Goal: Information Seeking & Learning: Find specific fact

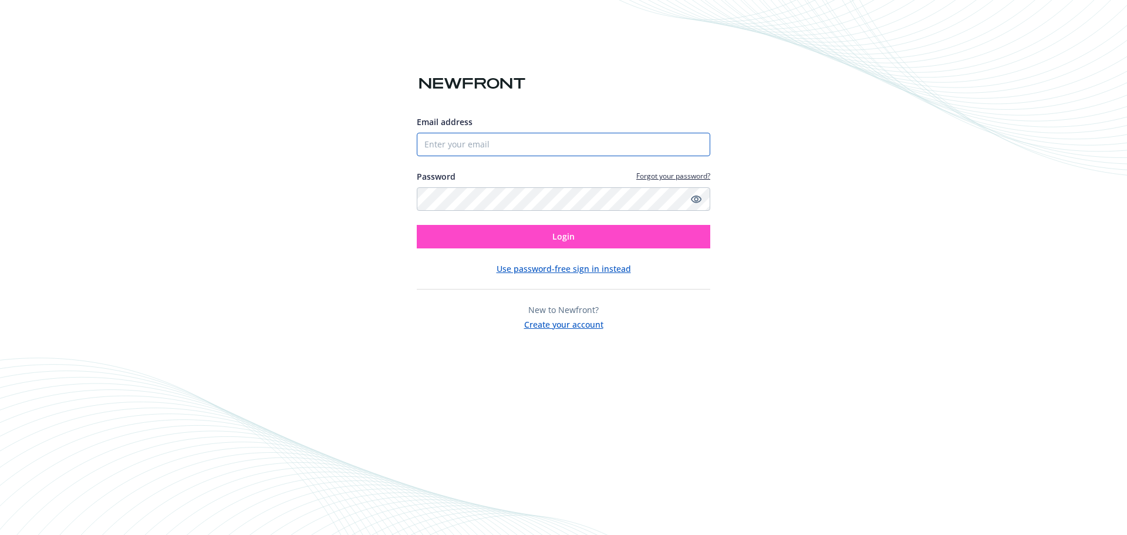
type input "[PERSON_NAME][EMAIL_ADDRESS][DOMAIN_NAME]"
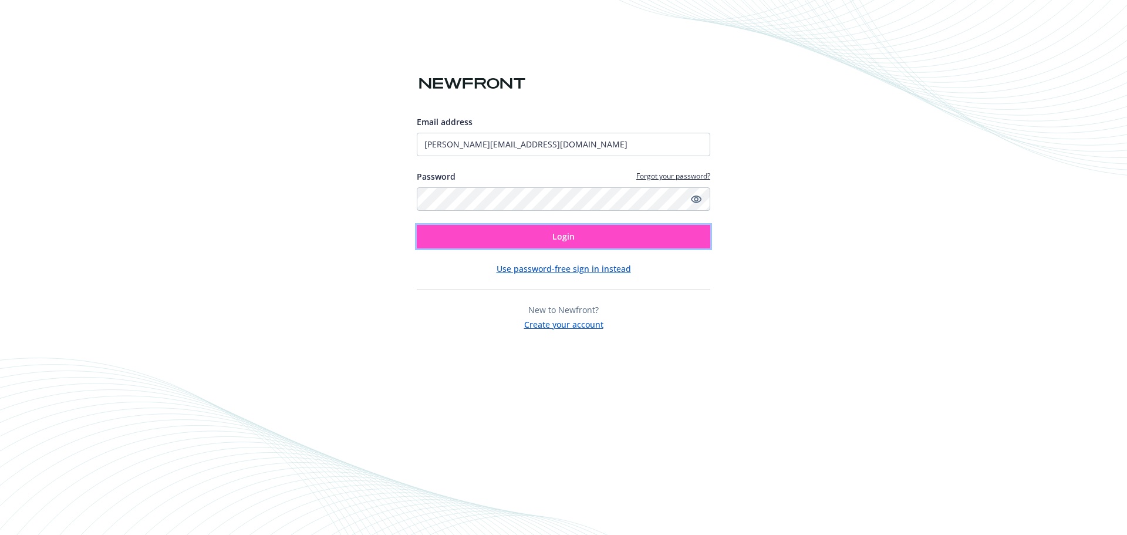
click at [510, 234] on button "Login" at bounding box center [563, 236] width 293 height 23
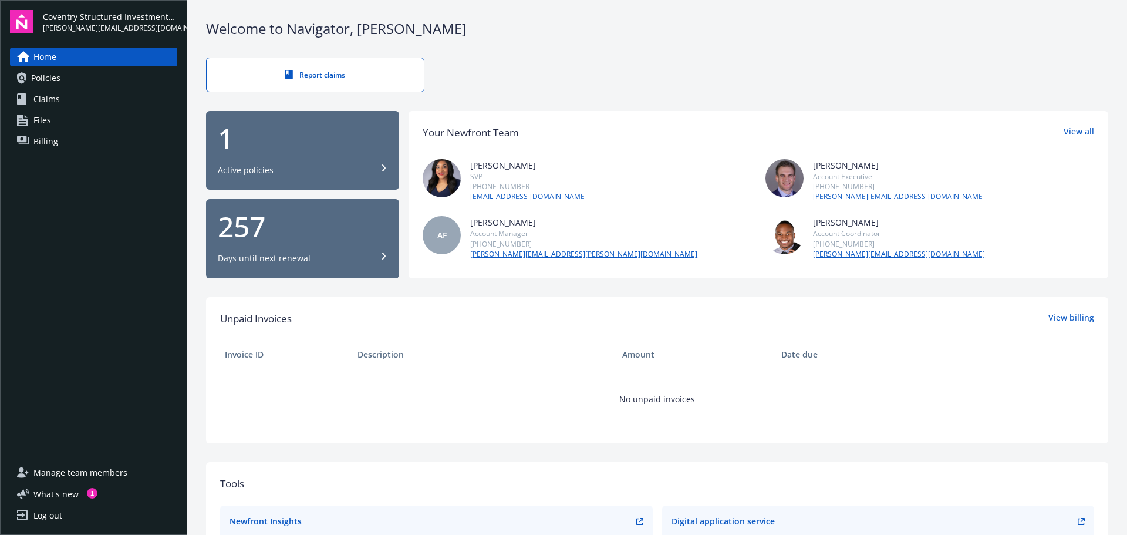
click at [52, 77] on span "Policies" at bounding box center [45, 78] width 29 height 19
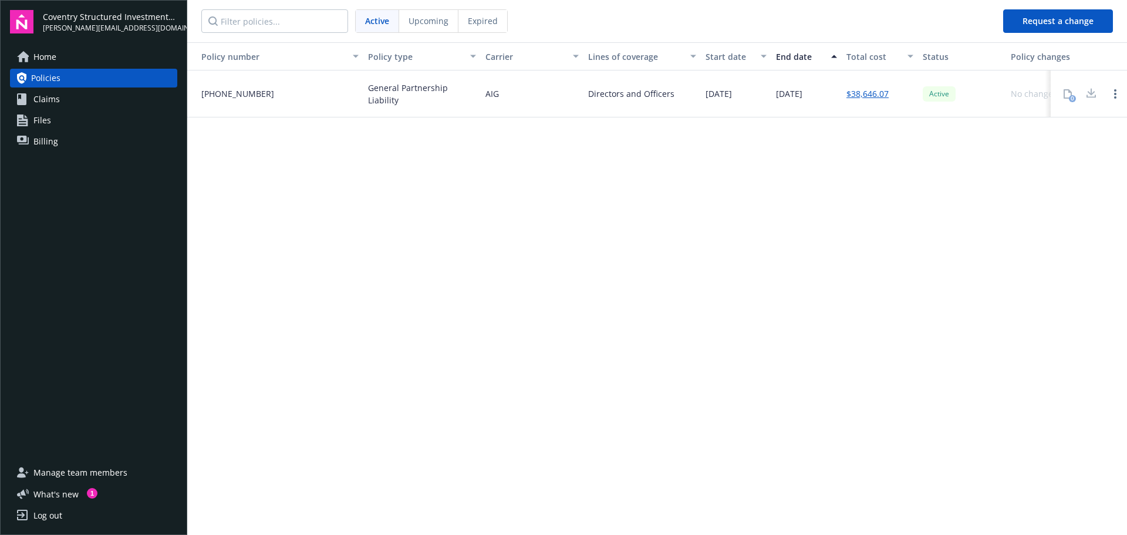
click at [428, 94] on span "General Partnership Liability" at bounding box center [422, 94] width 108 height 25
click at [862, 94] on link "$38,646.07" at bounding box center [867, 93] width 42 height 12
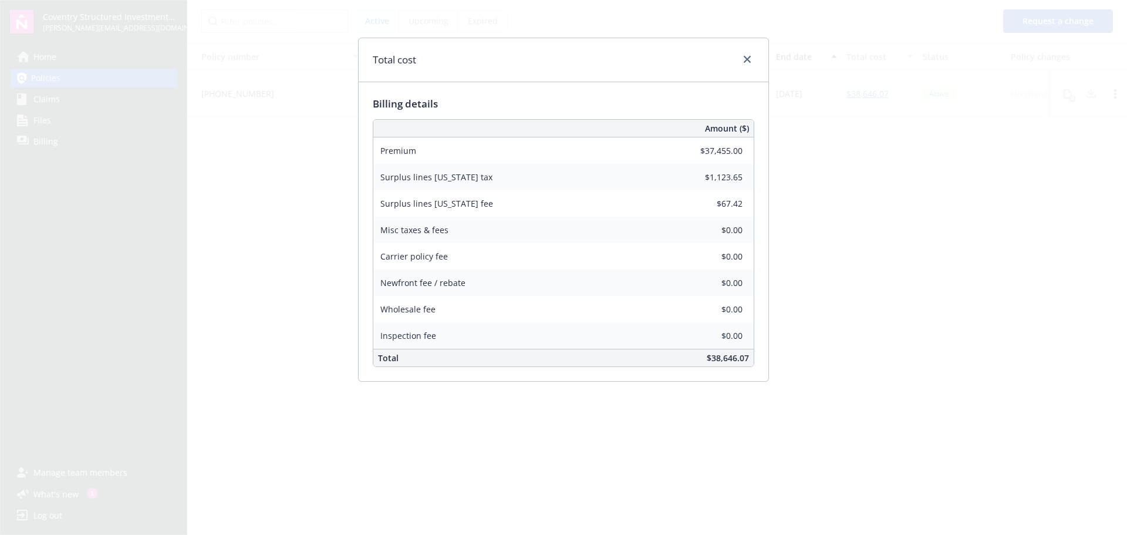
click at [736, 304] on div "Amount ($) Premium $37,455.00 Surplus lines California tax $1,123.65 Surplus li…" at bounding box center [563, 243] width 381 height 248
click at [746, 60] on icon "close" at bounding box center [746, 59] width 7 height 7
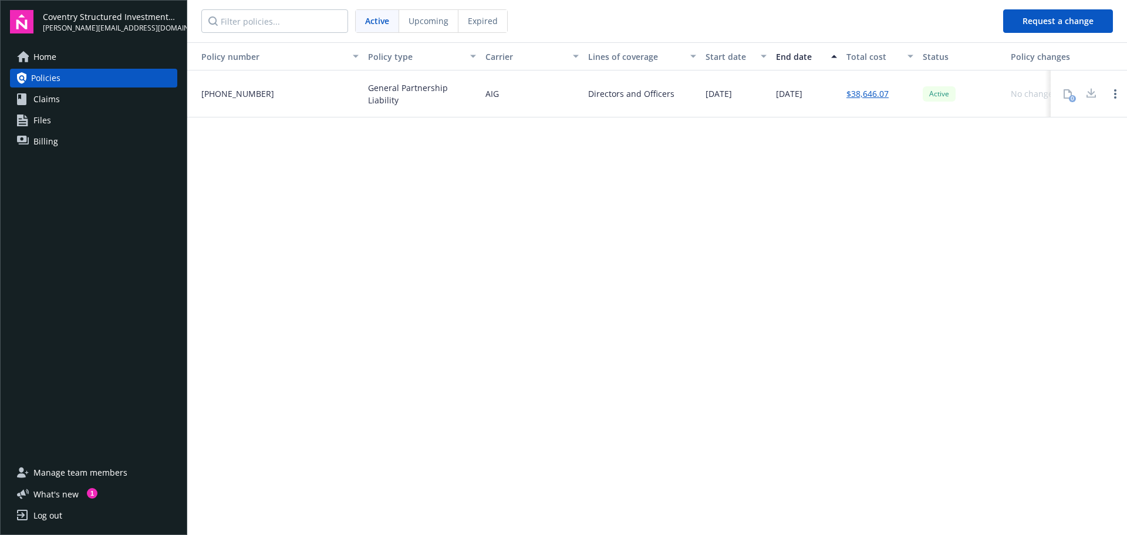
click at [439, 162] on div "Policy number Policy type Carrier Lines of coverage Start date End date Total c…" at bounding box center [656, 287] width 939 height 490
drag, startPoint x: 873, startPoint y: 147, endPoint x: 828, endPoint y: 150, distance: 45.3
click at [837, 149] on div "Policy number Policy type Carrier Lines of coverage Start date End date Total c…" at bounding box center [656, 287] width 939 height 490
drag, startPoint x: 566, startPoint y: 91, endPoint x: 684, endPoint y: 97, distance: 117.5
click at [684, 97] on div "06-520-67-82 General Partnership Liability AIG Directors and Officers 03/17/202…" at bounding box center [671, 93] width 968 height 47
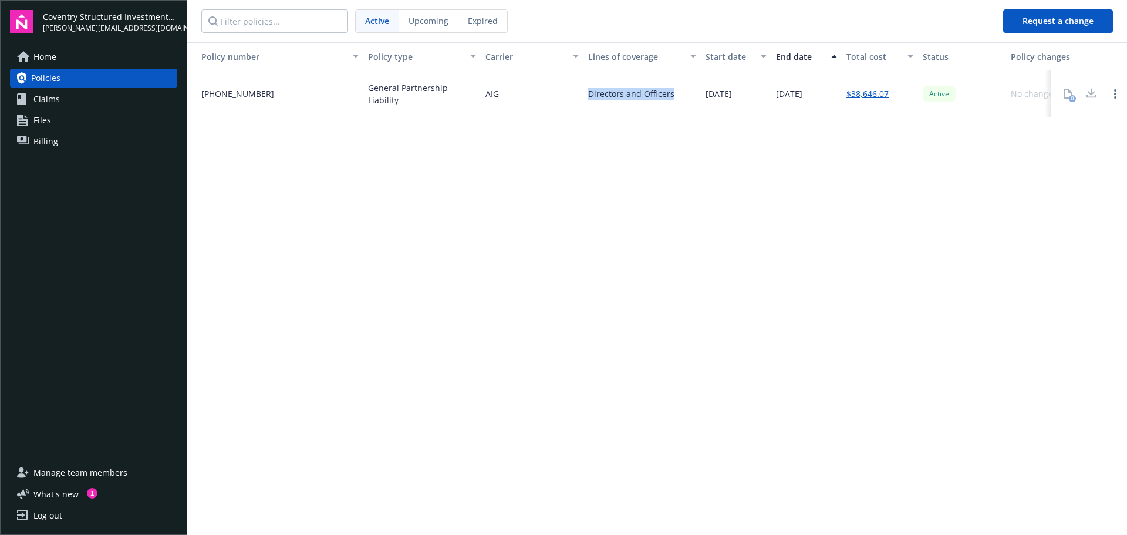
click at [684, 97] on div "Directors and Officers" at bounding box center [641, 93] width 117 height 47
click at [580, 195] on div "Policy number Policy type Carrier Lines of coverage Start date End date Total c…" at bounding box center [656, 287] width 939 height 490
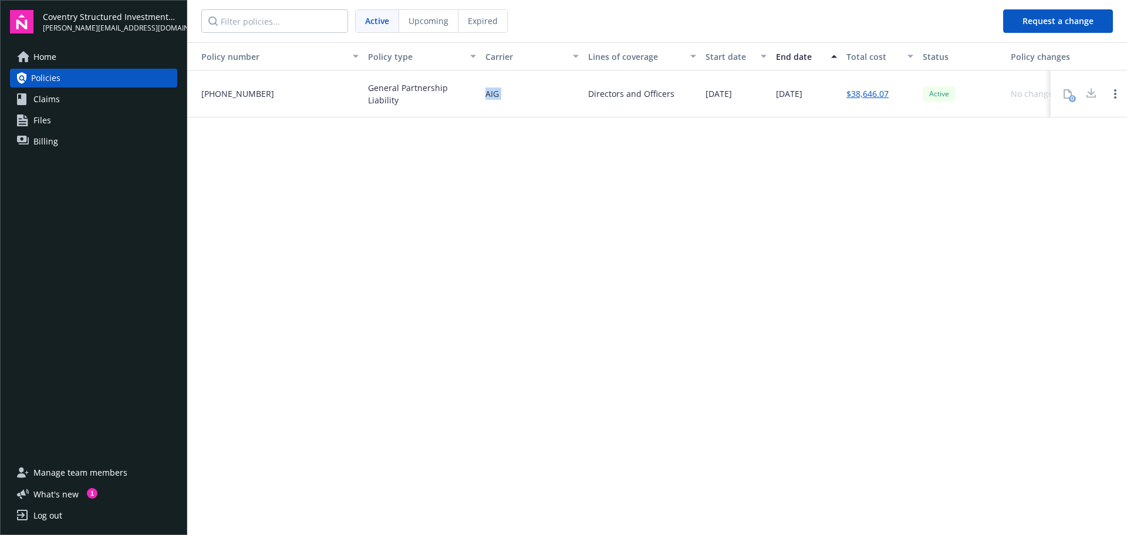
click at [559, 209] on div "Policy number Policy type Carrier Lines of coverage Start date End date Total c…" at bounding box center [656, 287] width 939 height 490
